Goal: Task Accomplishment & Management: Complete application form

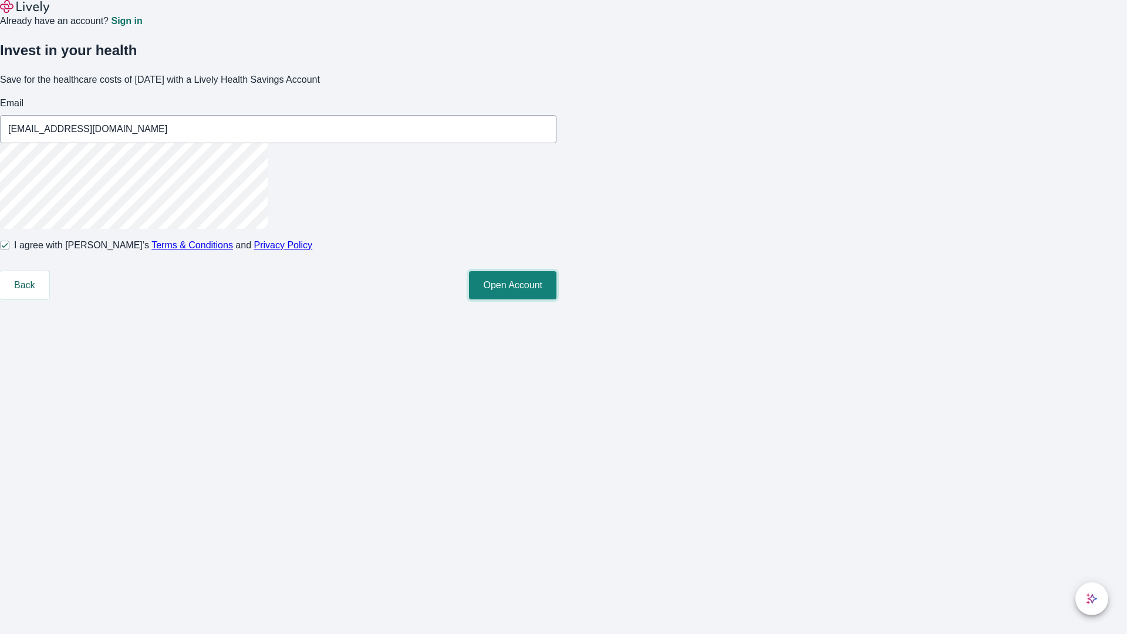
click at [556, 299] on button "Open Account" at bounding box center [512, 285] width 87 height 28
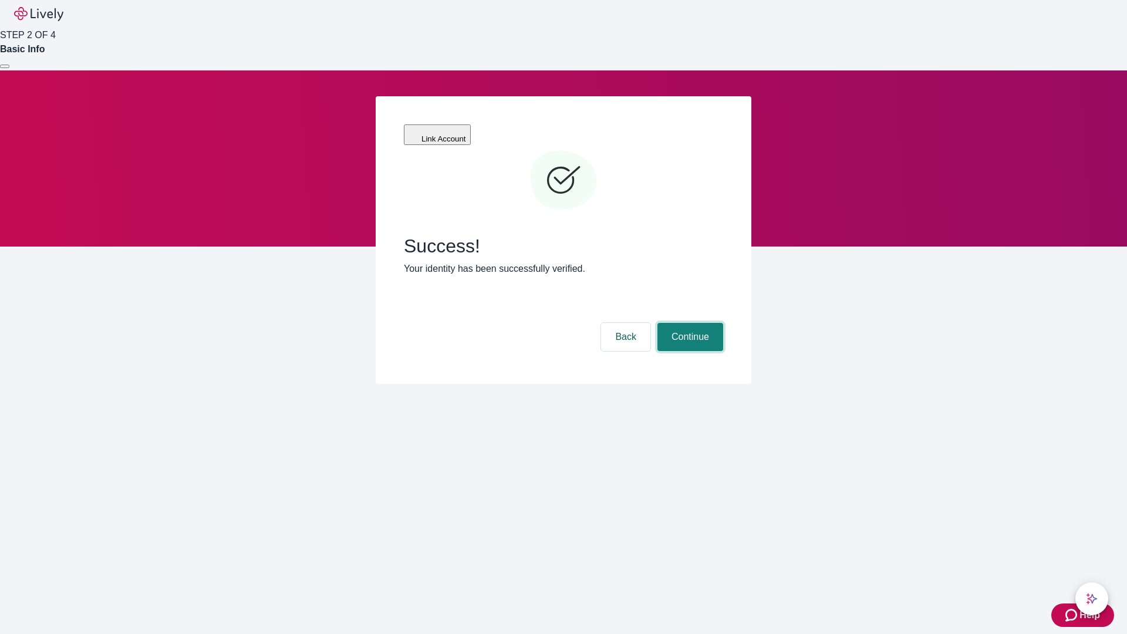
click at [688, 323] on button "Continue" at bounding box center [690, 337] width 66 height 28
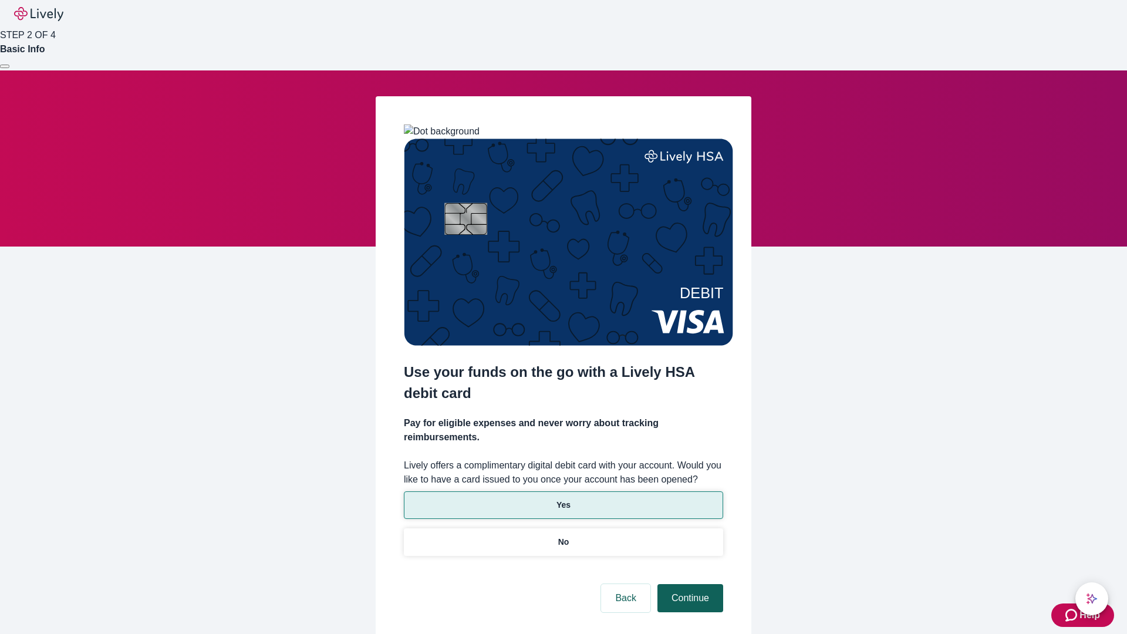
click at [563, 499] on p "Yes" at bounding box center [563, 505] width 14 height 12
click at [688, 584] on button "Continue" at bounding box center [690, 598] width 66 height 28
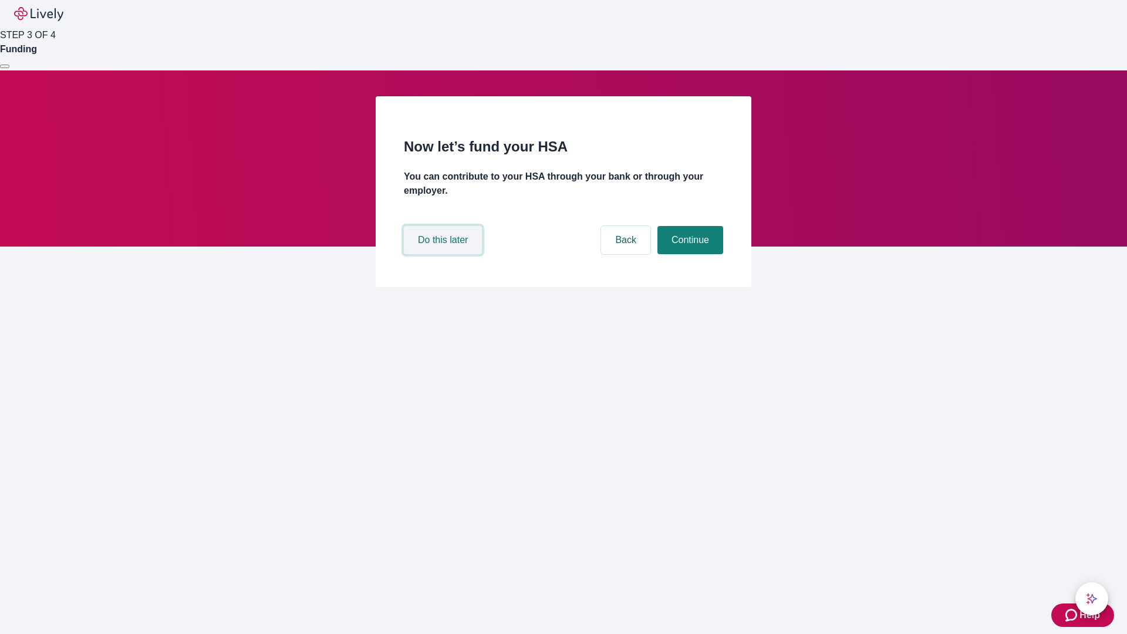
click at [444, 254] on button "Do this later" at bounding box center [443, 240] width 78 height 28
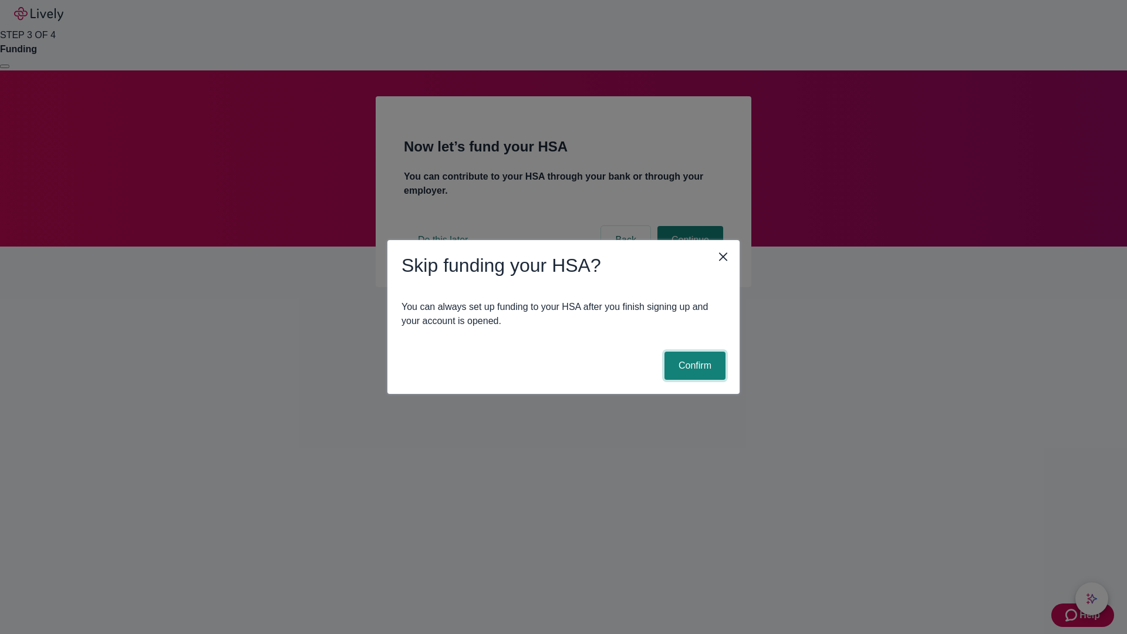
click at [693, 366] on button "Confirm" at bounding box center [694, 365] width 61 height 28
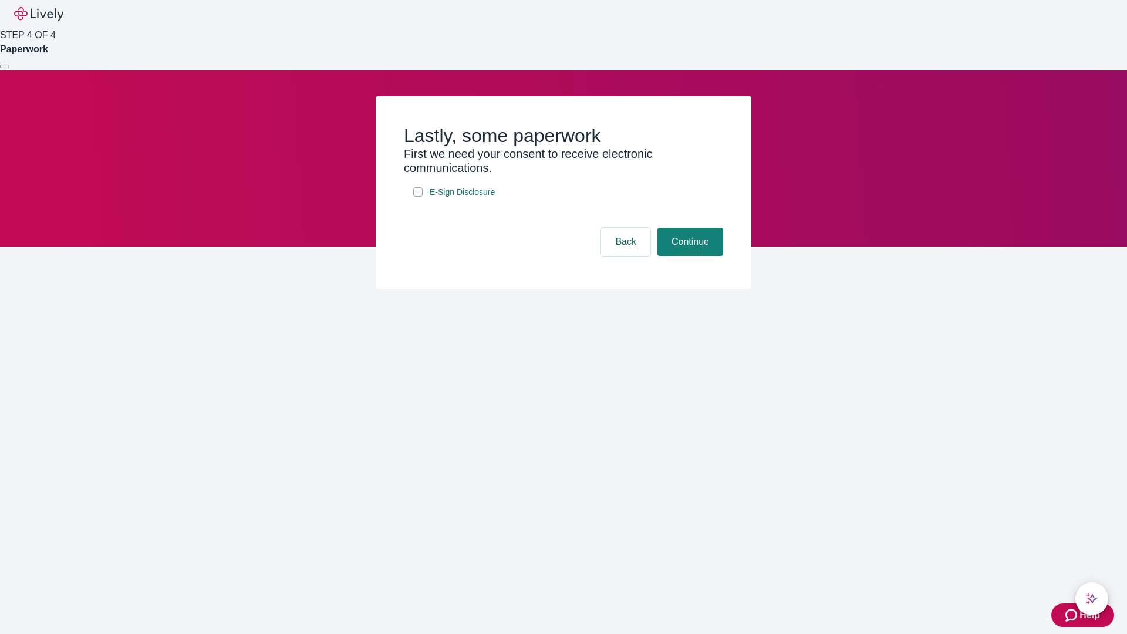
click at [418, 197] on input "E-Sign Disclosure" at bounding box center [417, 191] width 9 height 9
checkbox input "true"
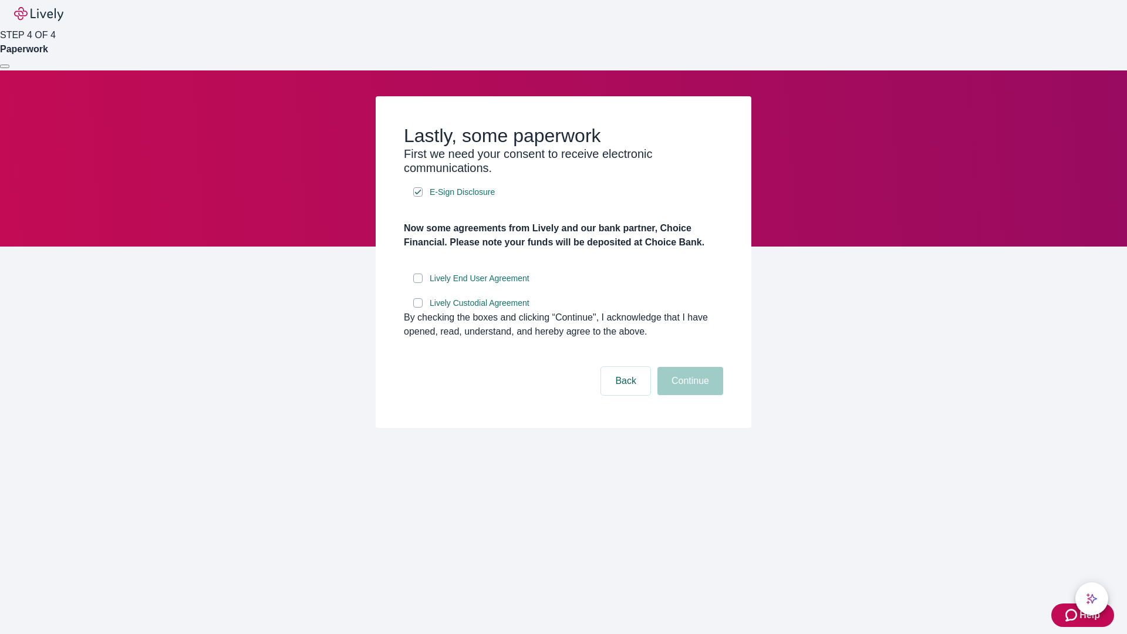
click at [418, 283] on input "Lively End User Agreement" at bounding box center [417, 277] width 9 height 9
checkbox input "true"
click at [418, 307] on input "Lively Custodial Agreement" at bounding box center [417, 302] width 9 height 9
checkbox input "true"
click at [688, 395] on button "Continue" at bounding box center [690, 381] width 66 height 28
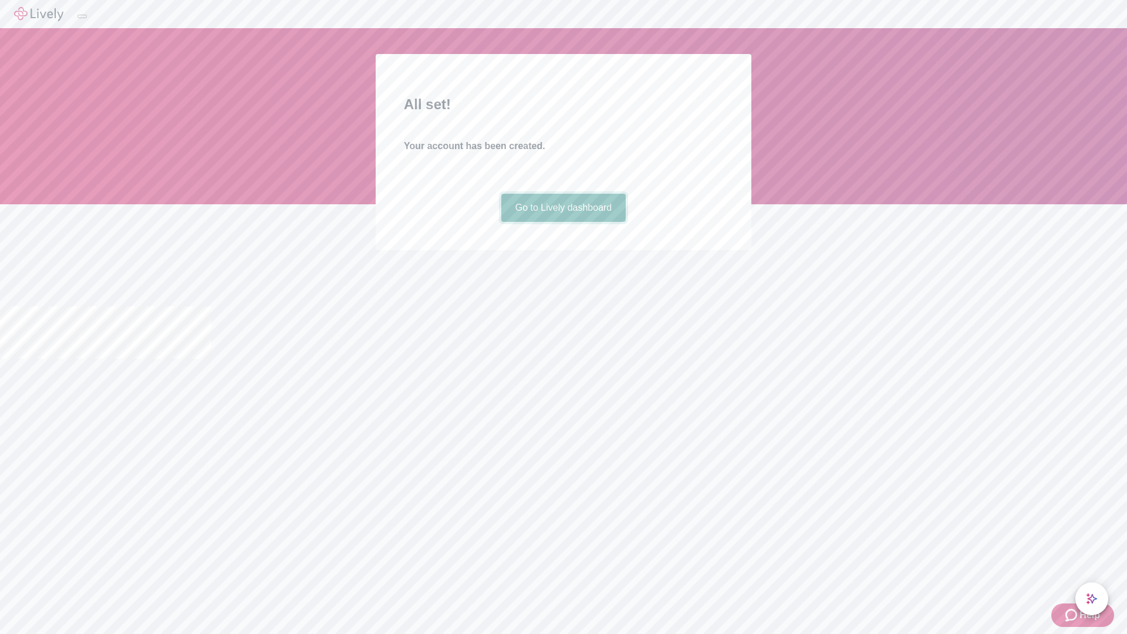
click at [563, 222] on link "Go to Lively dashboard" at bounding box center [563, 208] width 125 height 28
